Goal: Check status: Check status

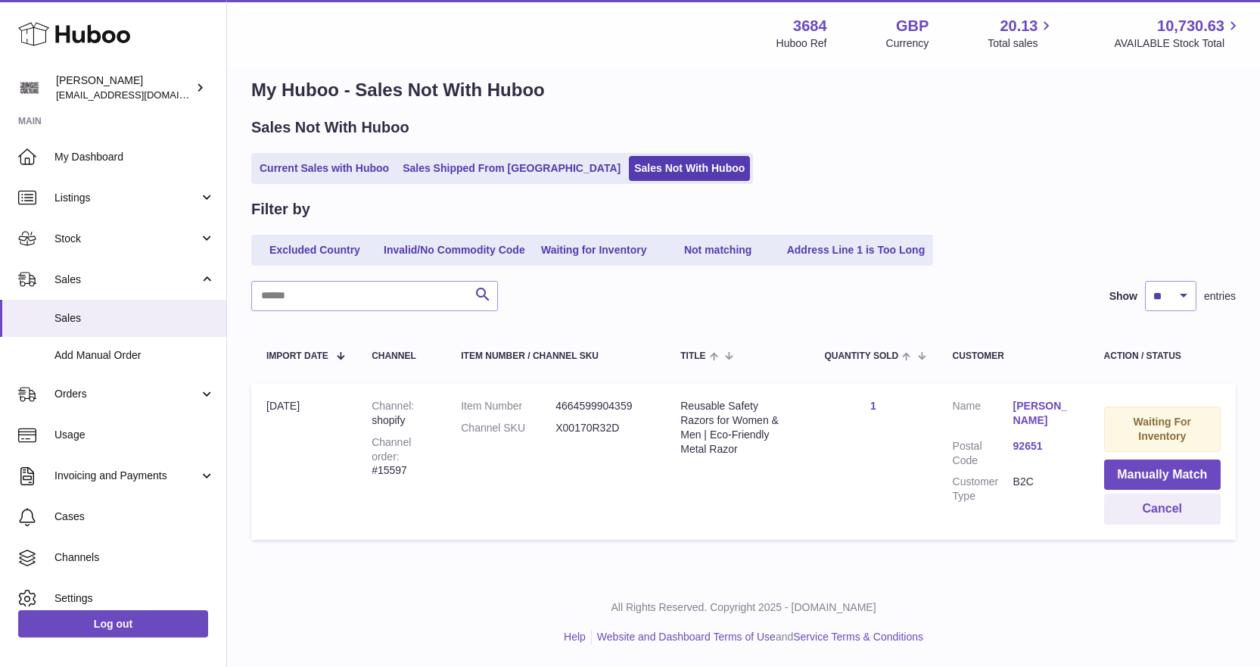
drag, startPoint x: 94, startPoint y: 238, endPoint x: 93, endPoint y: 263, distance: 24.2
click at [94, 238] on span "Stock" at bounding box center [126, 239] width 145 height 14
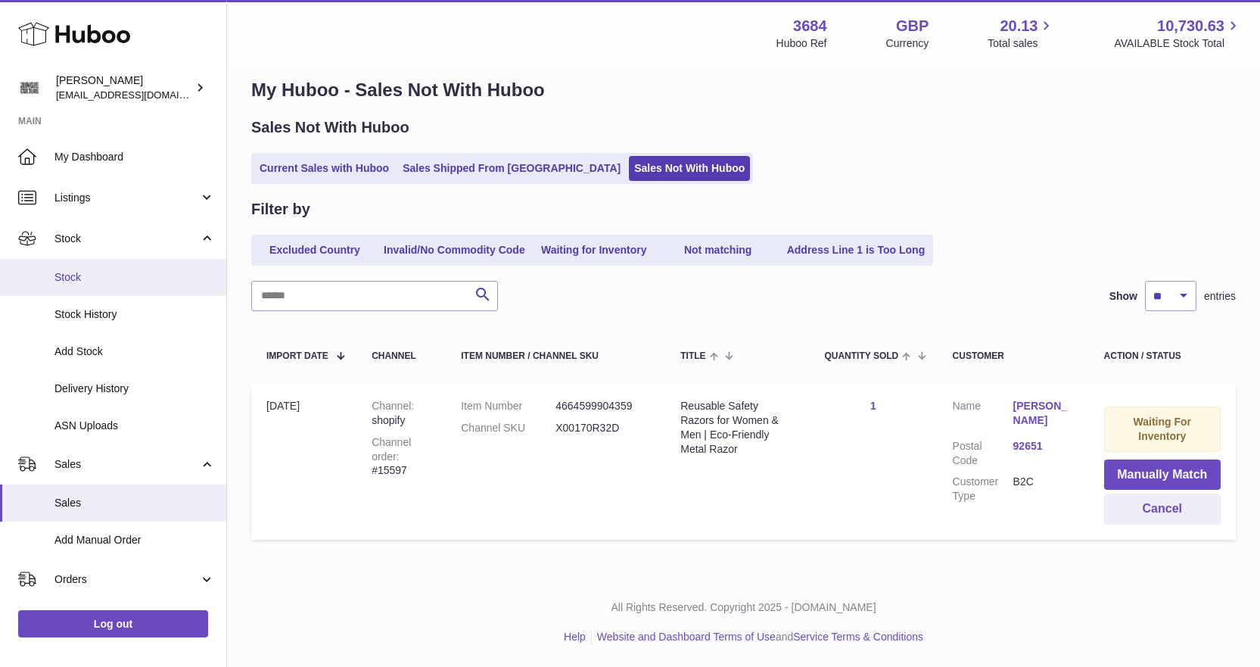
click at [90, 278] on span "Stock" at bounding box center [134, 277] width 160 height 14
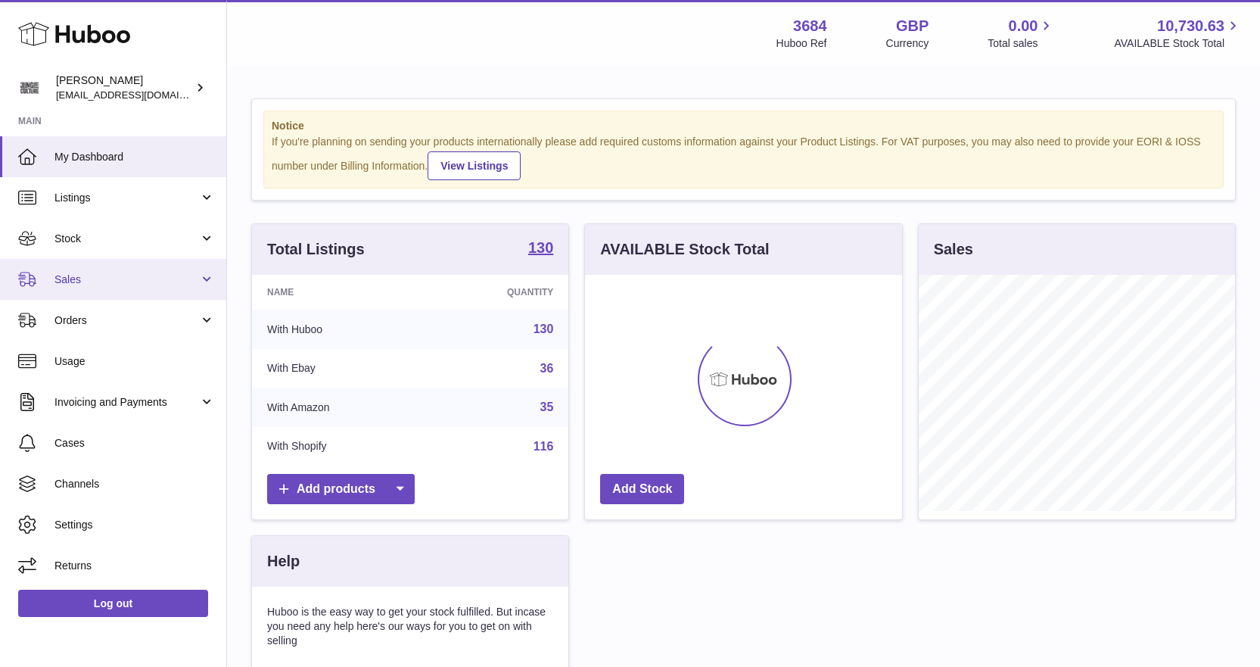
scroll to position [236, 317]
click at [93, 281] on span "Sales" at bounding box center [126, 279] width 145 height 14
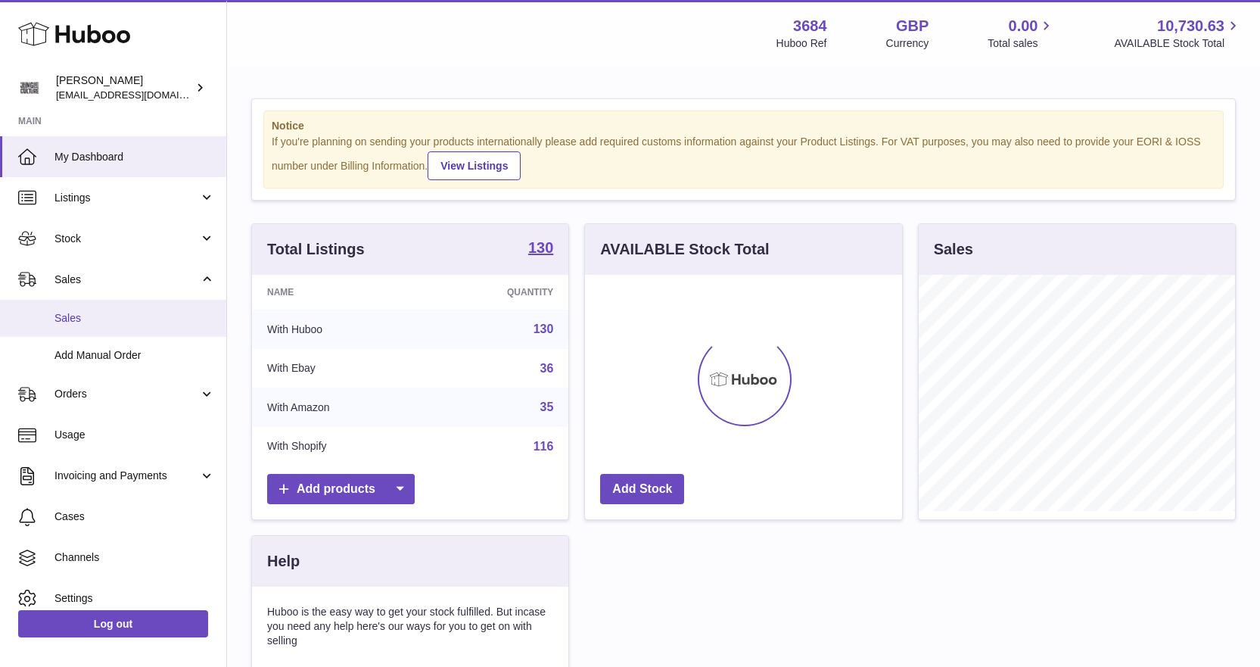
click at [77, 314] on span "Sales" at bounding box center [134, 318] width 160 height 14
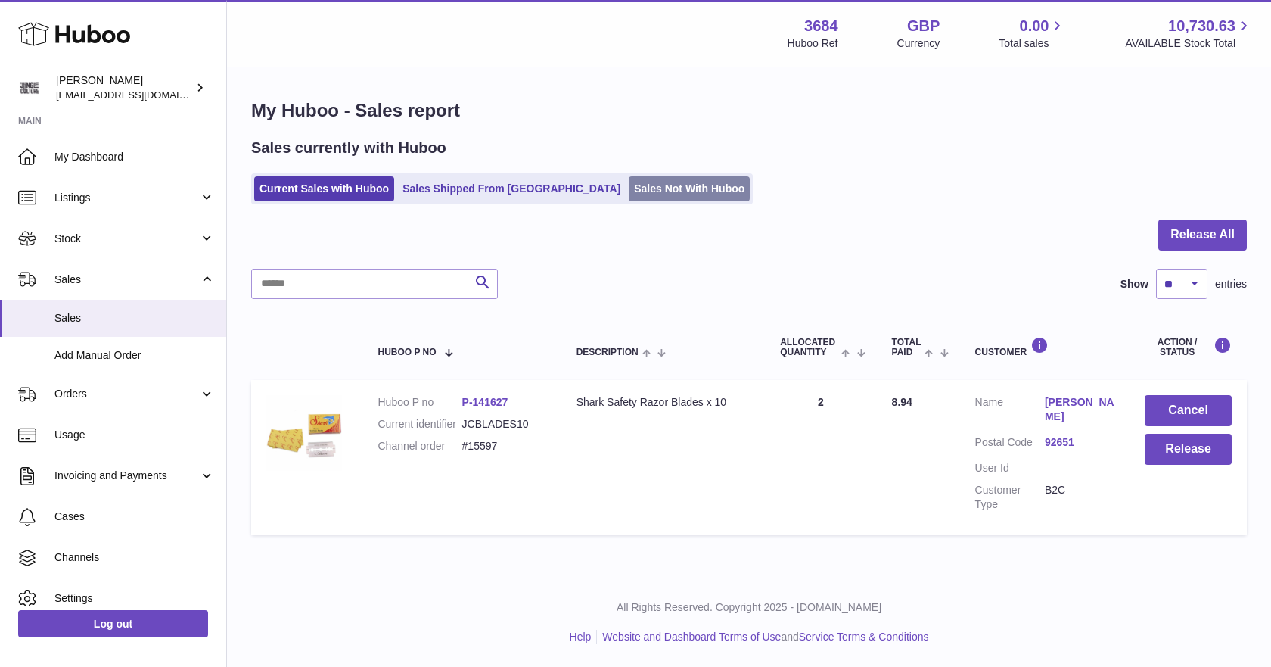
click at [629, 197] on link "Sales Not With Huboo" at bounding box center [689, 188] width 121 height 25
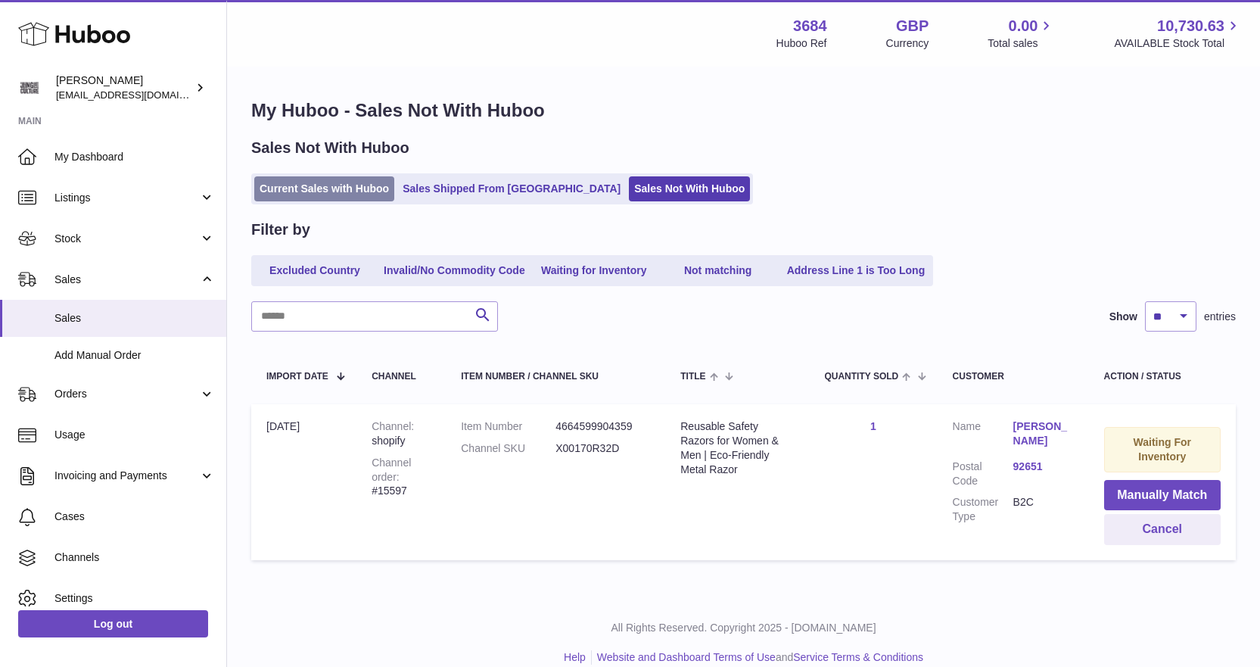
click at [353, 195] on link "Current Sales with Huboo" at bounding box center [324, 188] width 140 height 25
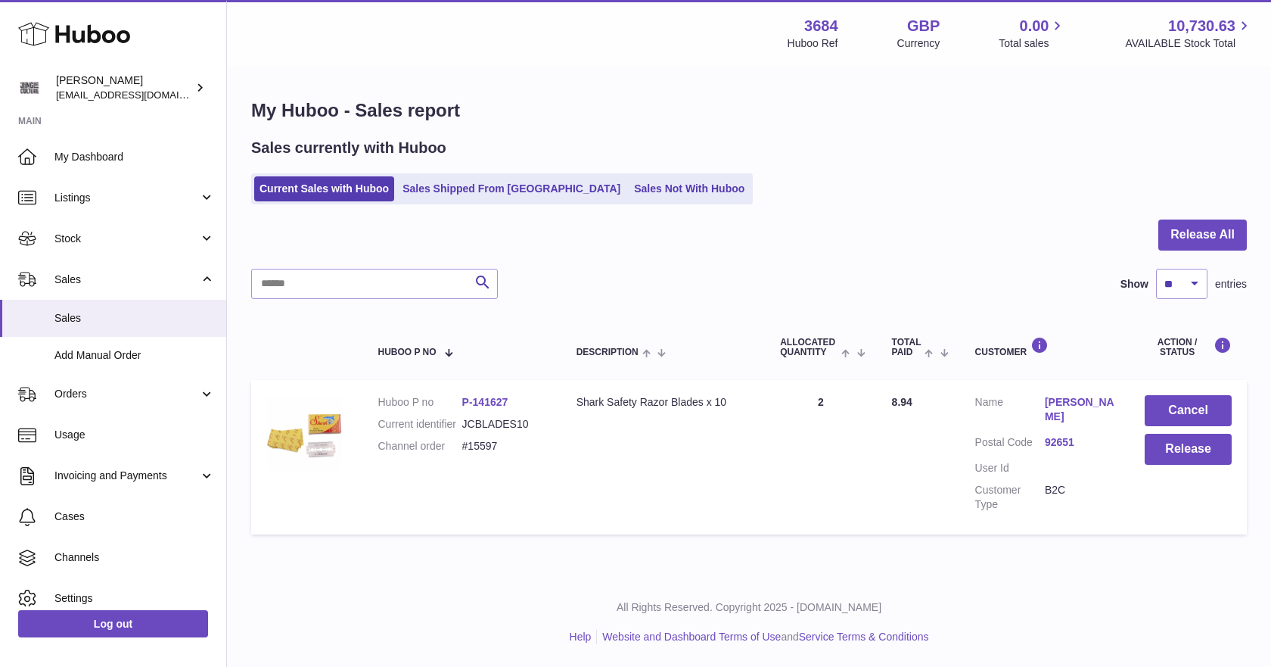
click at [1062, 435] on link "92651" at bounding box center [1080, 442] width 70 height 14
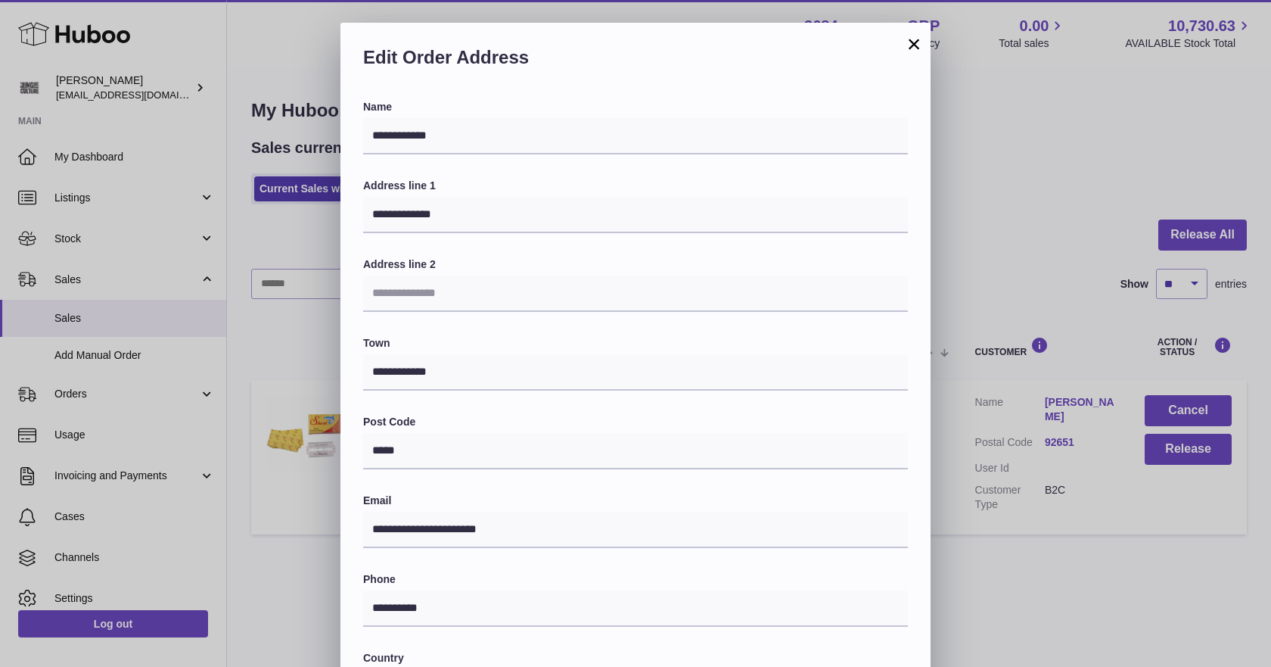
click at [916, 39] on button "×" at bounding box center [914, 44] width 18 height 18
